Goal: Transaction & Acquisition: Purchase product/service

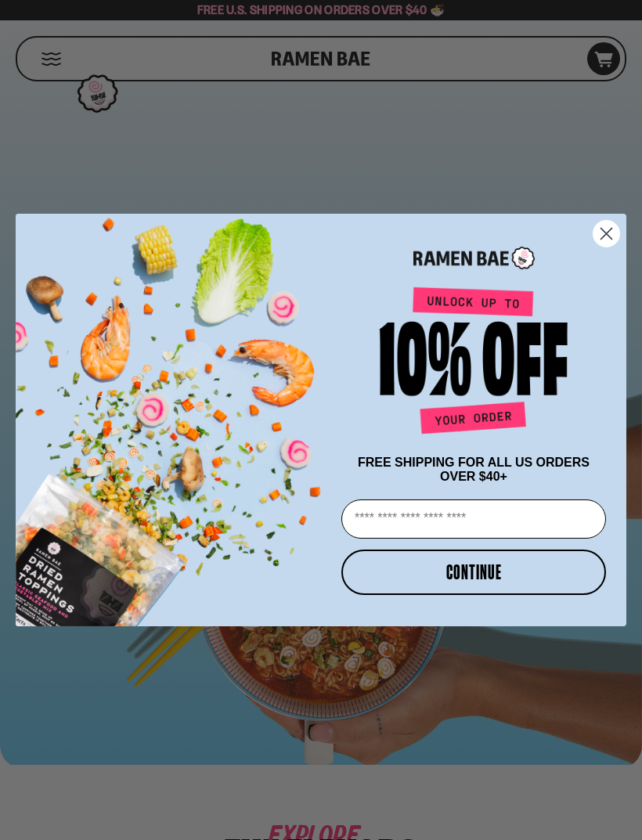
click at [613, 243] on circle "Close dialog" at bounding box center [606, 234] width 26 height 26
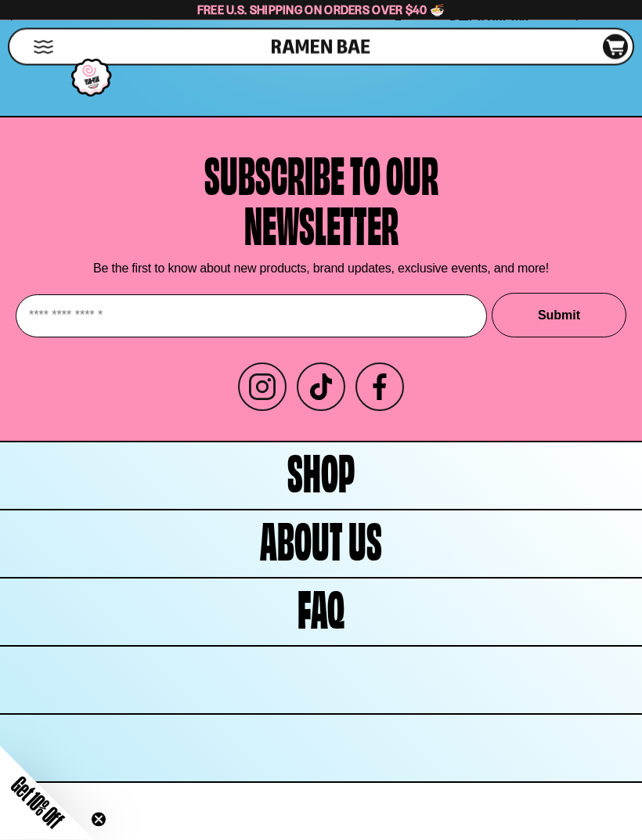
scroll to position [8735, 0]
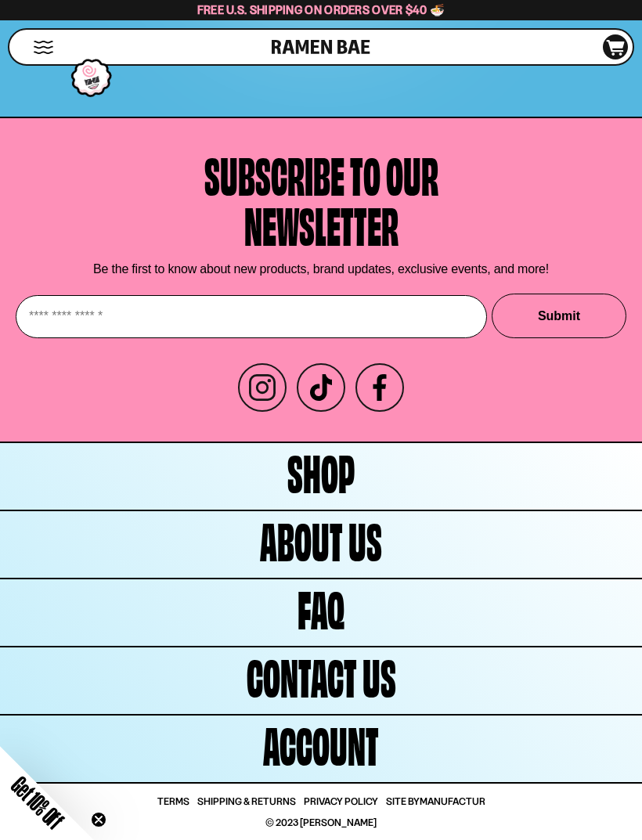
click at [337, 496] on span "Shop" at bounding box center [320, 470] width 67 height 50
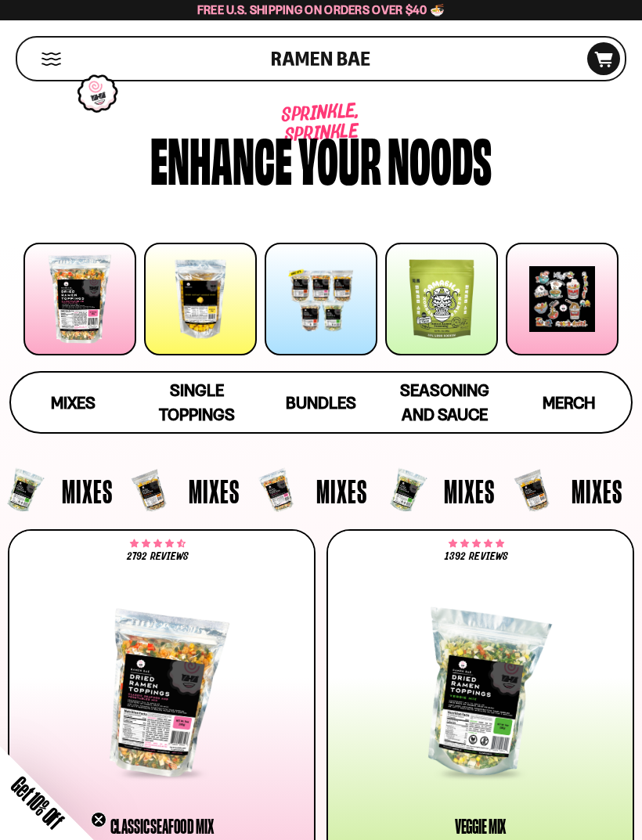
click at [469, 401] on span "Seasoning and Sauce" at bounding box center [444, 402] width 89 height 44
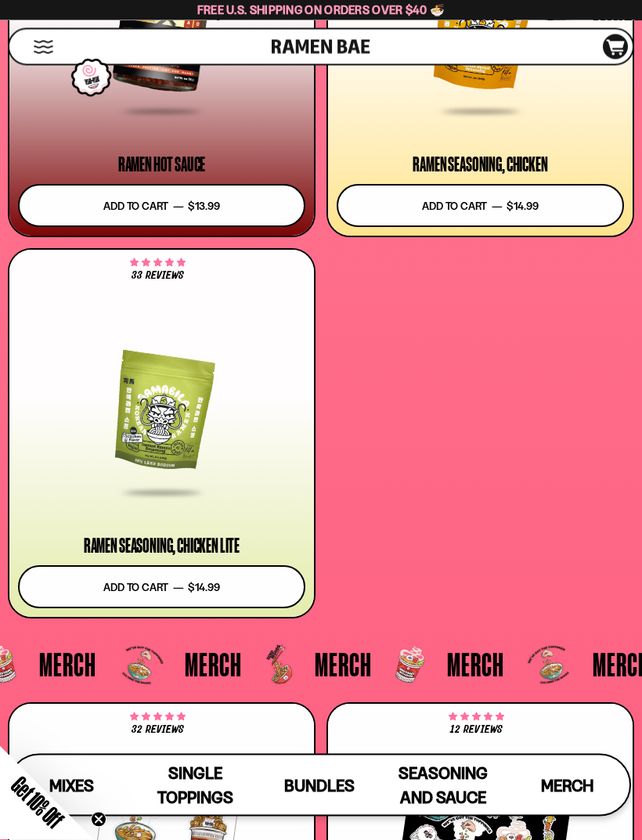
scroll to position [6596, 0]
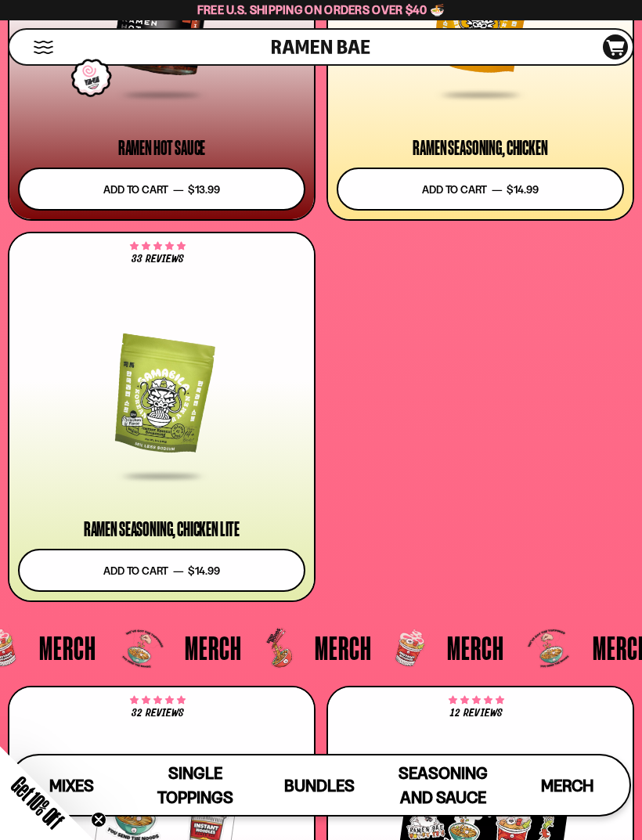
click at [178, 410] on div at bounding box center [161, 396] width 287 height 162
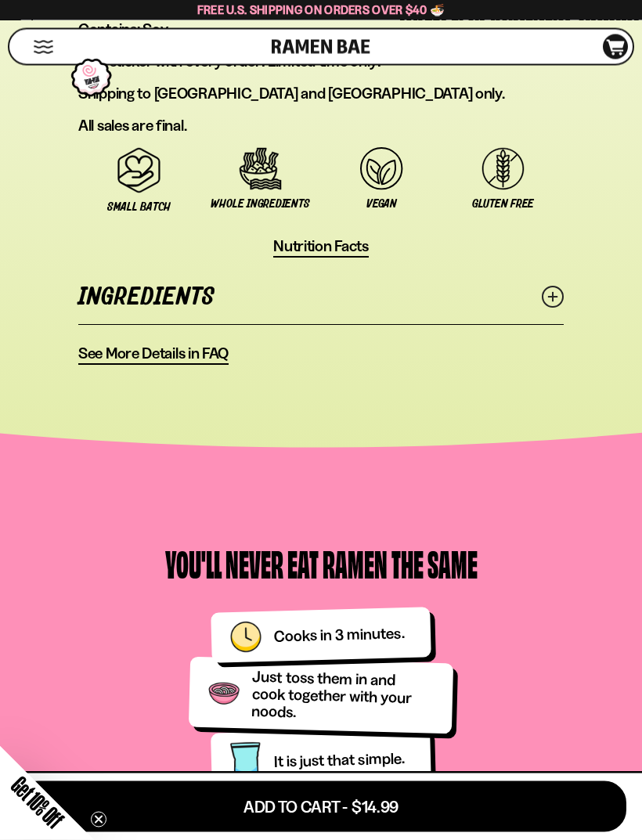
scroll to position [1486, 0]
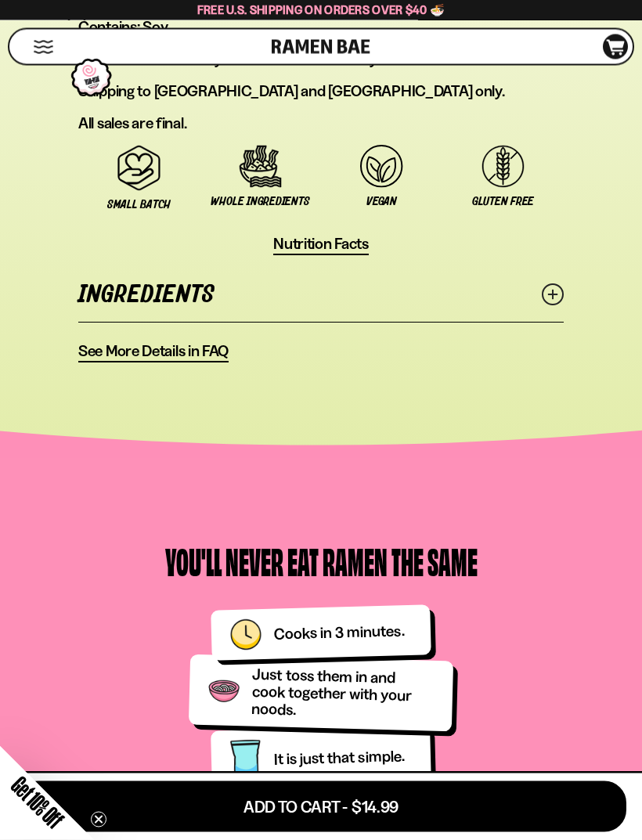
click at [562, 297] on circle at bounding box center [553, 295] width 20 height 20
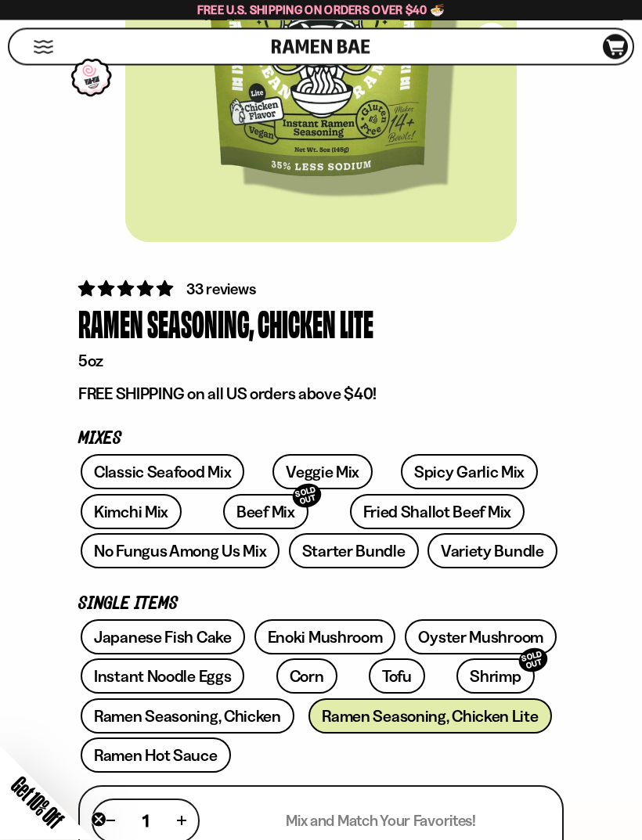
scroll to position [264, 0]
click at [196, 479] on link "Classic Seafood Mix" at bounding box center [163, 471] width 164 height 35
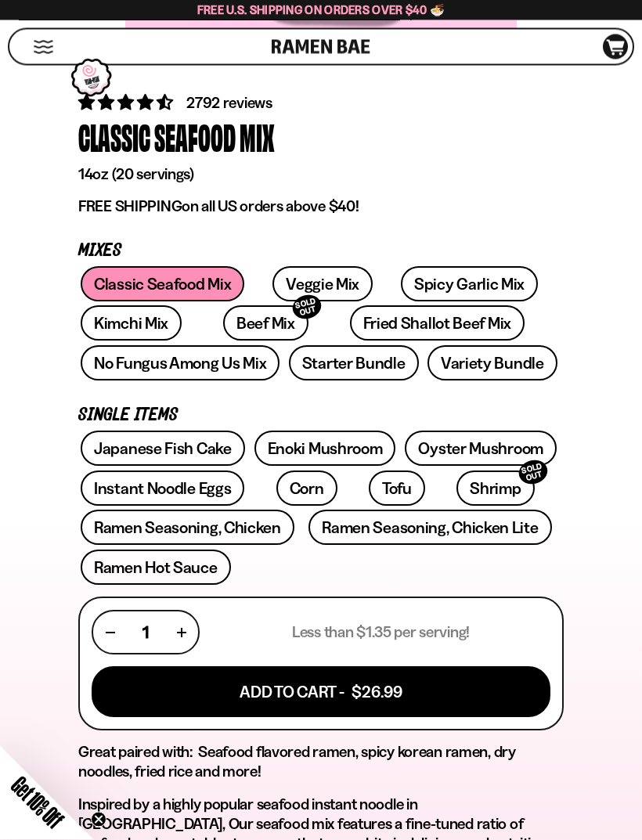
scroll to position [450, 0]
click at [247, 366] on link "No Fungus Among Us Mix" at bounding box center [180, 362] width 199 height 35
